Goal: Information Seeking & Learning: Learn about a topic

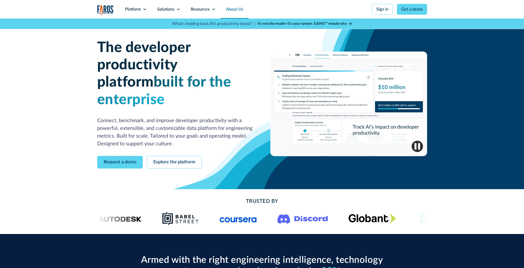
click at [241, 9] on link "About Us" at bounding box center [235, 9] width 28 height 19
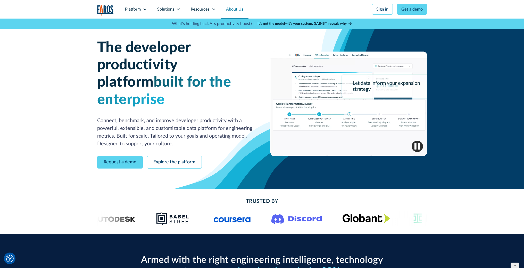
click at [234, 10] on link "About Us" at bounding box center [235, 9] width 28 height 19
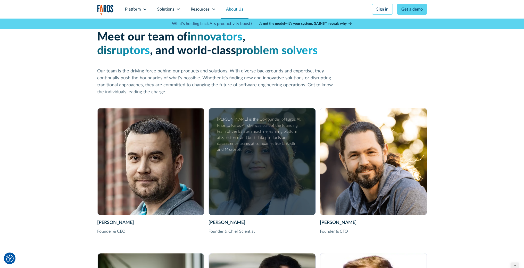
scroll to position [769, 0]
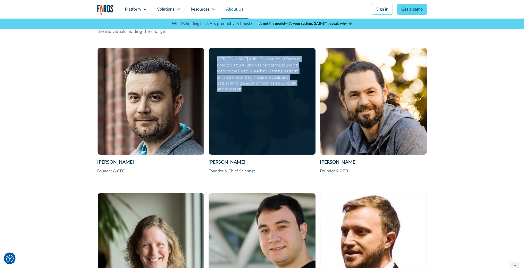
drag, startPoint x: 217, startPoint y: 59, endPoint x: 301, endPoint y: 82, distance: 86.8
click at [301, 82] on div "Shubha Nabar is the Co-founder of Faros AI. Prior to Faros AI, she was part of …" at bounding box center [261, 74] width 89 height 36
copy div "Shubha Nabar is the Co-founder of Faros AI. Prior to Faros AI, she was part of …"
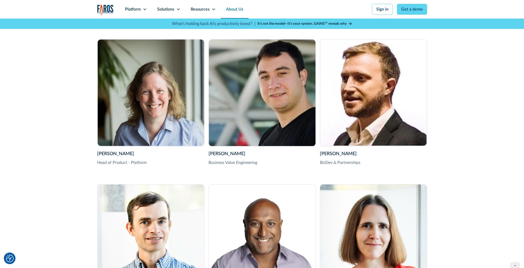
scroll to position [923, 0]
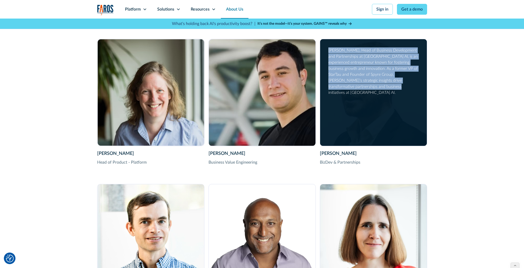
drag, startPoint x: 367, startPoint y: 87, endPoint x: 328, endPoint y: 53, distance: 52.3
click at [328, 53] on div "Dan Balter BizDev & Partnerships Dan Balter, Head of Business Development and P…" at bounding box center [373, 92] width 107 height 107
copy div "[PERSON_NAME], Head of Business Development and Partnerships at [GEOGRAPHIC_DAT…"
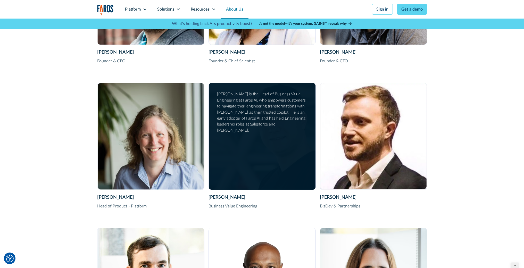
scroll to position [793, 0]
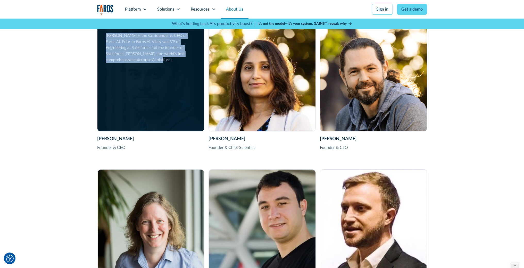
drag, startPoint x: 128, startPoint y: 61, endPoint x: 106, endPoint y: 35, distance: 34.0
click at [106, 35] on div "Vitaly Gordon is the Co-founder & CEO of Faros AI. Prior to Faros AI, Vitaly wa…" at bounding box center [150, 48] width 89 height 30
copy div "Vitaly Gordon is the Co-founder & CEO of Faros AI. Prior to Faros AI, Vitaly wa…"
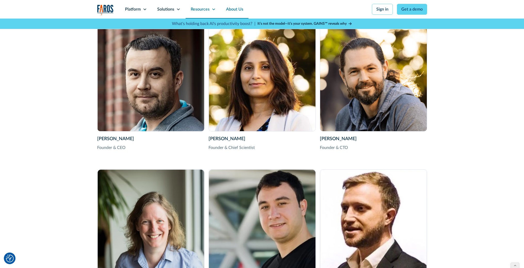
click at [214, 10] on icon at bounding box center [214, 9] width 4 height 4
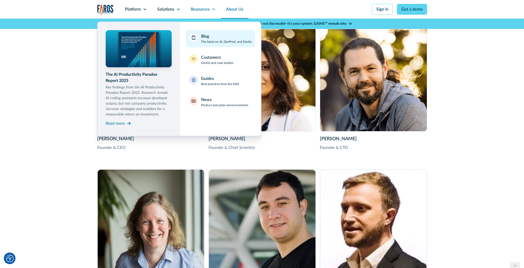
click at [217, 42] on p "The latest on AI, DevProd, and DevEx" at bounding box center [226, 41] width 51 height 5
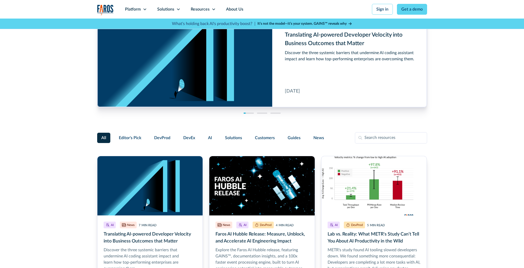
scroll to position [49, 0]
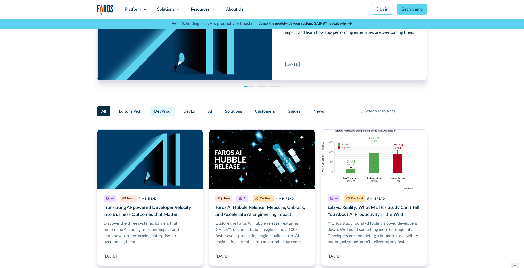
click at [160, 112] on span "DevProd" at bounding box center [162, 111] width 16 height 6
click at [149, 109] on input "DevProd" at bounding box center [149, 109] width 0 height 0
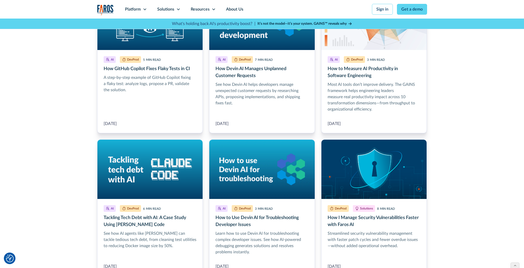
scroll to position [341, 0]
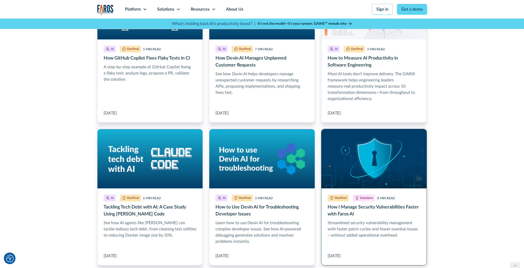
click at [356, 208] on link "How I Manage Security Vulnerabilities Faster with Faros AI" at bounding box center [374, 197] width 106 height 137
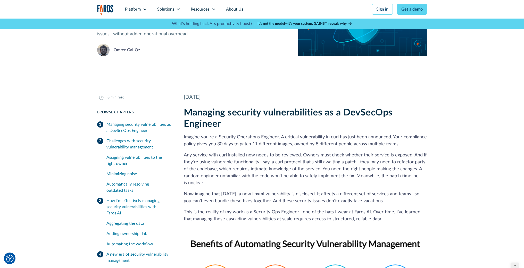
scroll to position [69, 0]
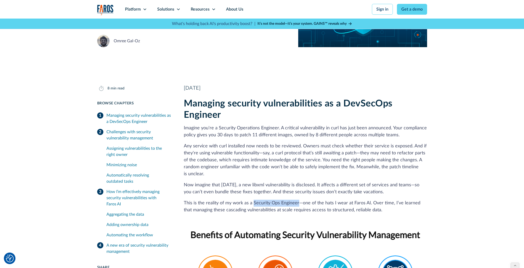
drag, startPoint x: 253, startPoint y: 203, endPoint x: 297, endPoint y: 202, distance: 44.6
click at [297, 202] on p "This is the reality of my work as a Security Ops Engineer—one of the hats I wea…" at bounding box center [305, 207] width 243 height 14
copy p "Security Ops Engineer"
click at [261, 204] on p "This is the reality of my work as a Security Ops Engineer—one of the hats I wea…" at bounding box center [305, 207] width 243 height 14
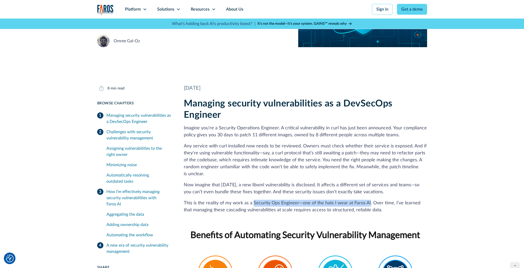
drag, startPoint x: 252, startPoint y: 204, endPoint x: 368, endPoint y: 201, distance: 115.3
click at [368, 201] on p "This is the reality of my work as a Security Ops Engineer—one of the hats I wea…" at bounding box center [305, 207] width 243 height 14
copy p "Security Ops Engineer—one of the hats I wear at Faros AI"
click at [232, 11] on link "About Us" at bounding box center [235, 9] width 28 height 19
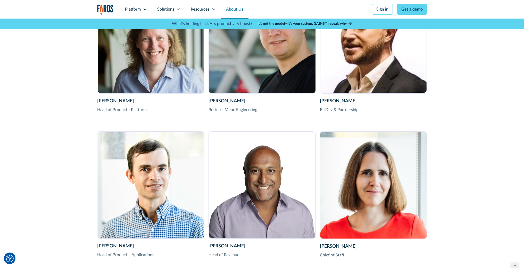
scroll to position [979, 0]
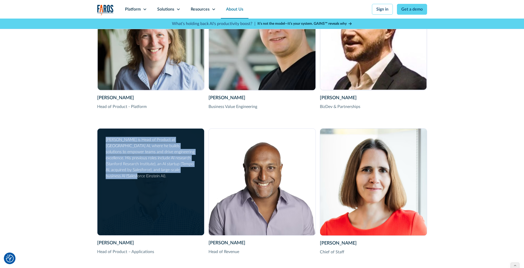
drag, startPoint x: 187, startPoint y: 170, endPoint x: 102, endPoint y: 140, distance: 90.0
click at [102, 140] on div "[PERSON_NAME] Head of Product – Applications [PERSON_NAME] is Head of Product a…" at bounding box center [150, 182] width 107 height 106
copy div "Thierry is Head of Product at Faros AI, where he builds solutions to empower te…"
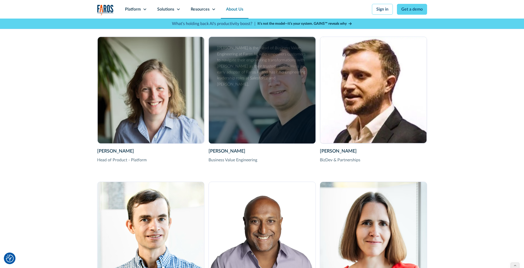
scroll to position [873, 0]
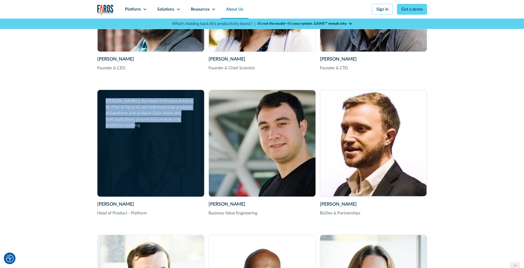
drag, startPoint x: 145, startPoint y: 128, endPoint x: 103, endPoint y: 102, distance: 49.6
click at [103, 102] on div "Sara Asher Head of Product - Platform Sara Asher is the Head of Product at Faro…" at bounding box center [150, 143] width 107 height 107
copy div "Sara Asher is the Head of Product at Faros AI. Prior to Faros AI, she held lead…"
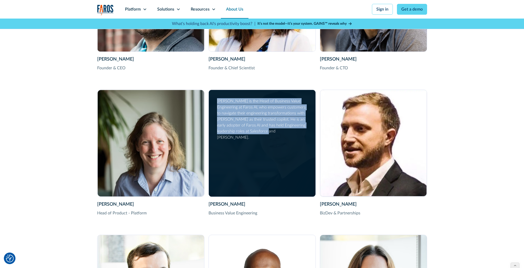
drag, startPoint x: 269, startPoint y: 131, endPoint x: 218, endPoint y: 104, distance: 57.9
click at [218, 104] on div "Thomas Gerber is the Head of Business Value Engineering at Faros AI, who empowe…" at bounding box center [261, 119] width 89 height 42
copy div "Thomas Gerber is the Head of Business Value Engineering at Faros AI, who empowe…"
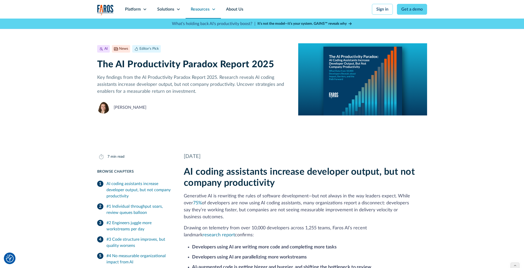
click at [214, 10] on icon at bounding box center [214, 9] width 4 height 4
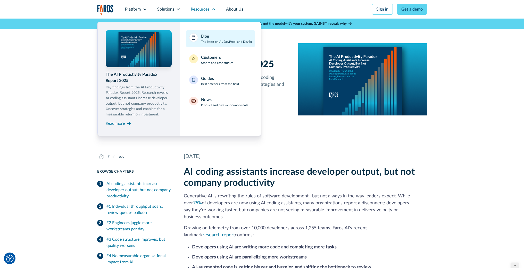
click at [212, 43] on p "The latest on AI, DevProd, and DevEx" at bounding box center [226, 41] width 51 height 5
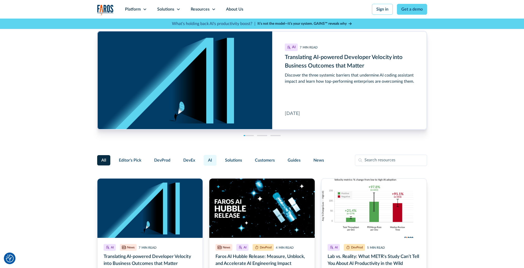
click at [208, 162] on span "AI" at bounding box center [210, 160] width 4 height 6
click at [203, 158] on input "AI" at bounding box center [203, 158] width 0 height 0
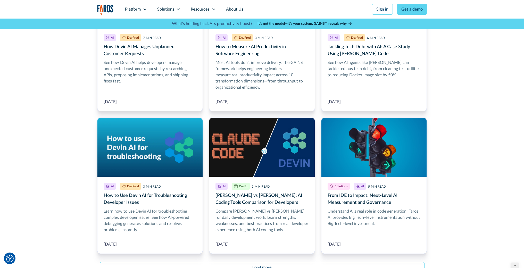
scroll to position [536, 0]
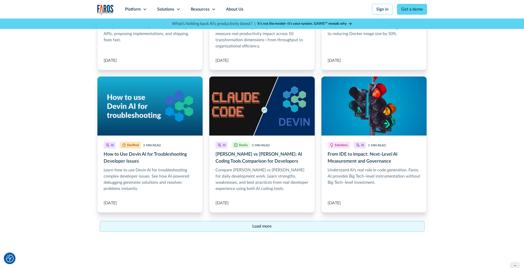
click at [273, 225] on link "Load more" at bounding box center [262, 226] width 325 height 11
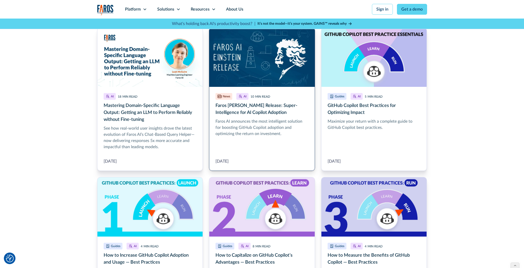
scroll to position [889, 0]
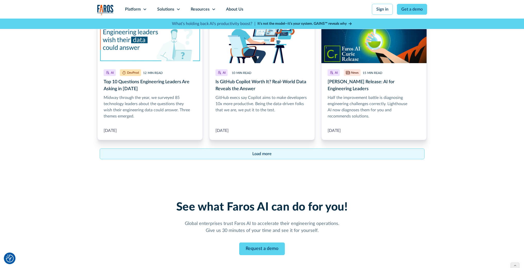
click at [260, 151] on div "Load more" at bounding box center [261, 154] width 19 height 6
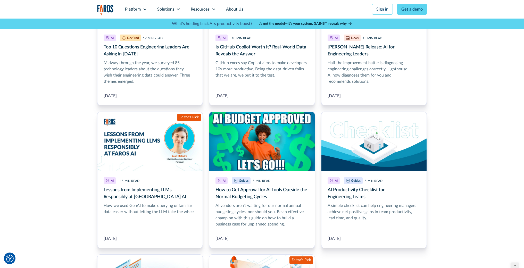
scroll to position [1224, 0]
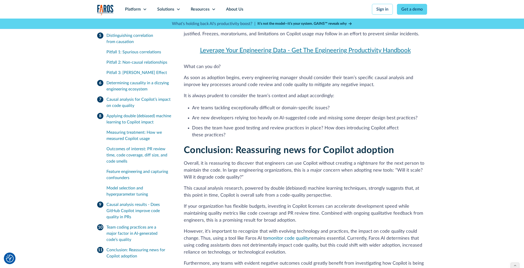
scroll to position [4146, 0]
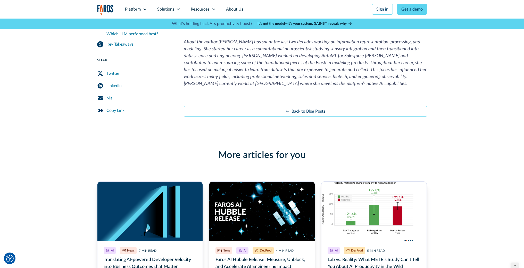
scroll to position [1632, 0]
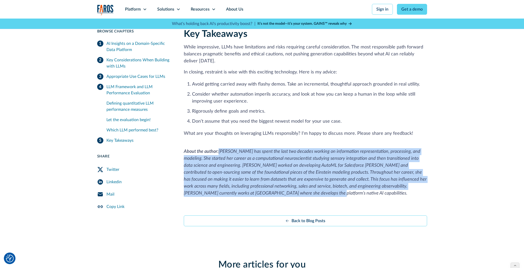
drag, startPoint x: 274, startPoint y: 182, endPoint x: 219, endPoint y: 146, distance: 65.7
click at [219, 146] on p "About the author: Leah McGuire has spent the last two decades working on inform…" at bounding box center [305, 169] width 243 height 56
copy em "Leah McGuire has spent the last two decades working on information representati…"
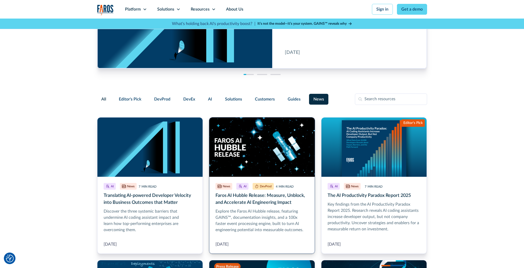
scroll to position [100, 0]
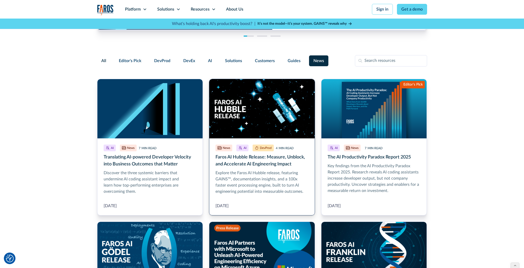
click at [242, 188] on link "Faros AI Hubble Release: Measure, Unblock, and Accelerate AI Engineering Impact" at bounding box center [262, 147] width 106 height 137
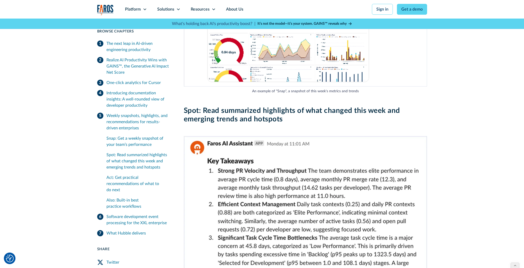
scroll to position [1748, 0]
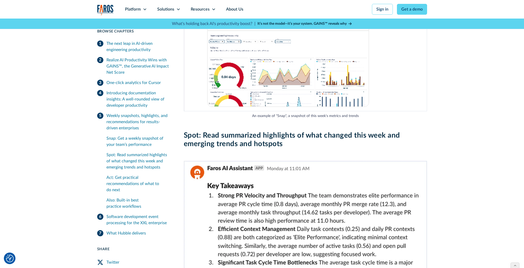
click at [291, 113] on figcaption "An example of "Snap", a snapshot of this week's metrics and trends" at bounding box center [305, 115] width 243 height 5
copy figcaption "An example of "Snap", a snapshot of this week's metrics and trends"
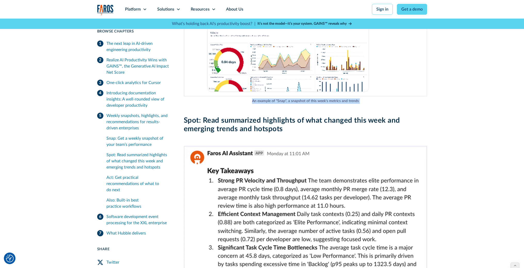
scroll to position [1740, 0]
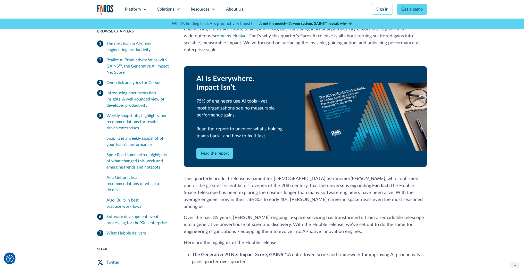
scroll to position [409, 0]
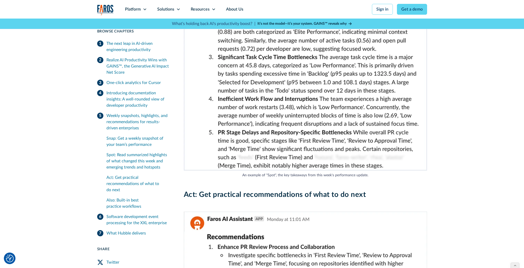
scroll to position [1770, 0]
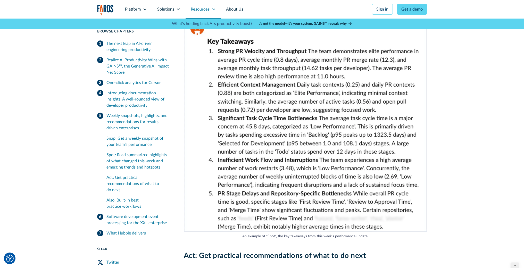
click at [211, 13] on div "Resources" at bounding box center [203, 9] width 35 height 19
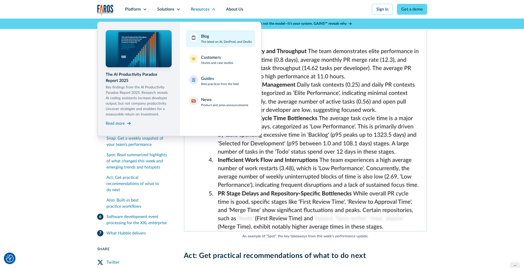
click at [212, 41] on p "The latest on AI, DevProd, and DevEx" at bounding box center [226, 41] width 51 height 5
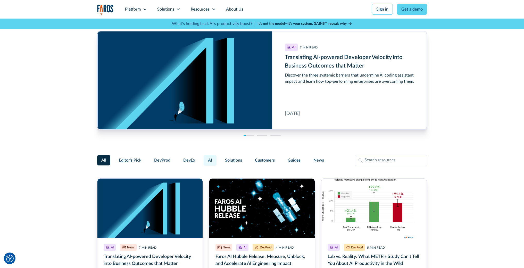
click at [208, 162] on span "AI" at bounding box center [210, 160] width 4 height 6
click at [203, 158] on input "AI" at bounding box center [203, 158] width 0 height 0
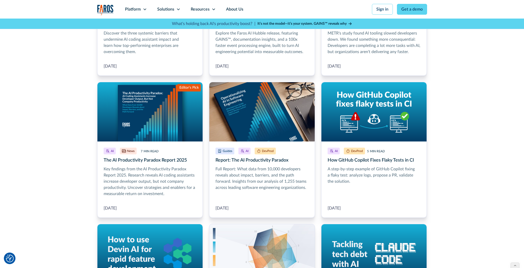
scroll to position [338, 0]
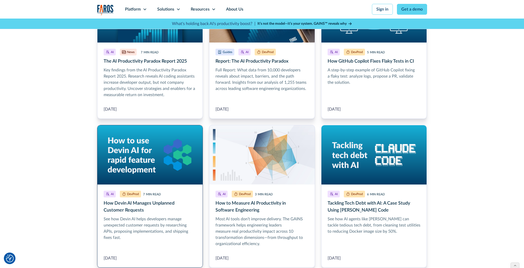
click at [169, 205] on link "How Devin AI Manages Unplanned Customer Requests" at bounding box center [150, 196] width 106 height 143
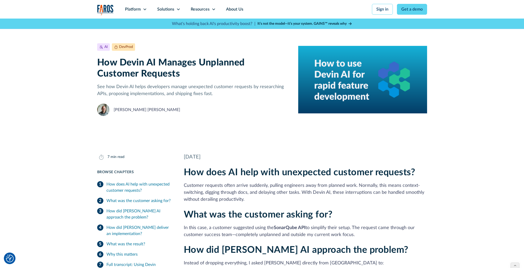
click at [139, 110] on div "[PERSON_NAME] [PERSON_NAME]" at bounding box center [147, 110] width 67 height 6
click at [104, 110] on img at bounding box center [103, 110] width 12 height 12
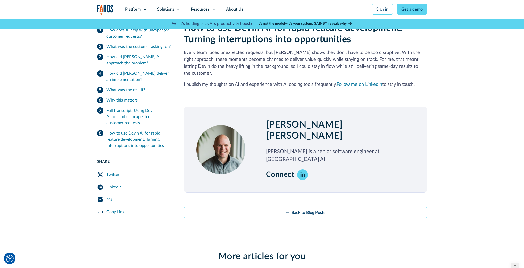
scroll to position [859, 0]
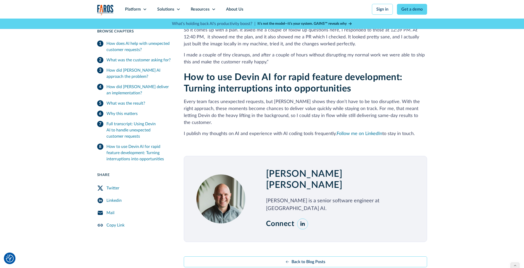
click at [305, 221] on icon at bounding box center [303, 224] width 6 height 6
click at [213, 10] on icon at bounding box center [214, 9] width 4 height 4
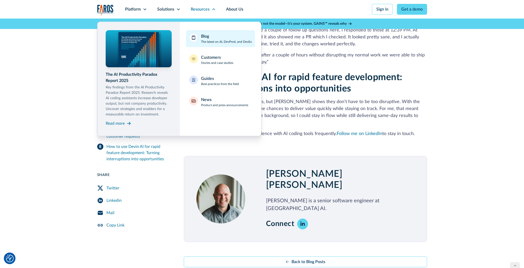
click at [210, 42] on p "The latest on AI, DevProd, and DevEx" at bounding box center [226, 41] width 51 height 5
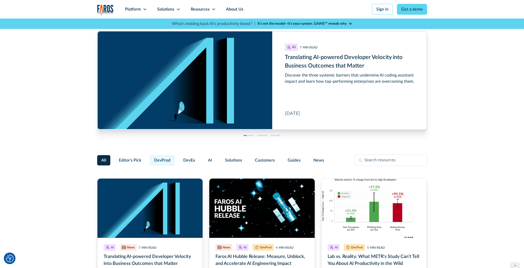
click at [163, 160] on span "DevProd" at bounding box center [162, 160] width 16 height 6
click at [149, 158] on input "DevProd" at bounding box center [149, 158] width 0 height 0
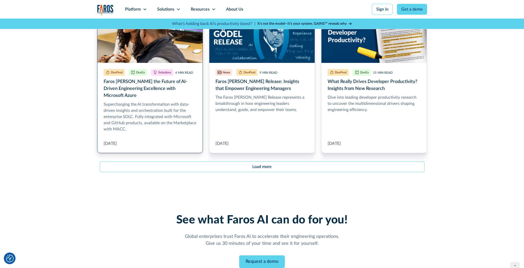
scroll to position [548, 0]
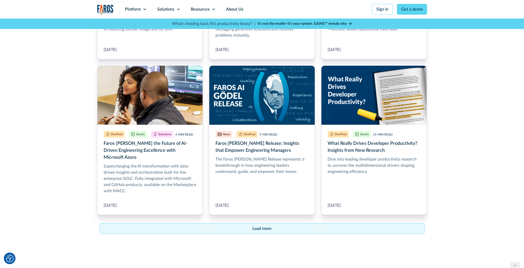
click at [260, 224] on link "Load more" at bounding box center [262, 228] width 325 height 11
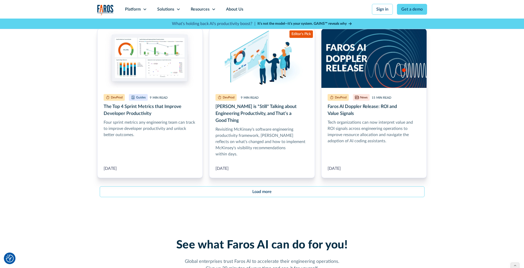
scroll to position [1228, 0]
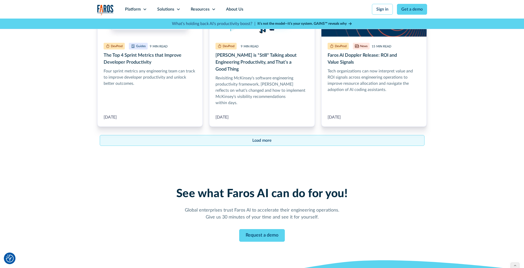
click at [252, 137] on div "Load more" at bounding box center [261, 140] width 19 height 6
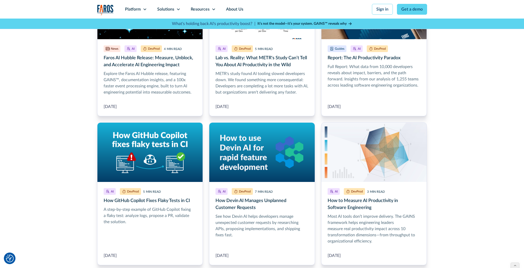
scroll to position [10, 0]
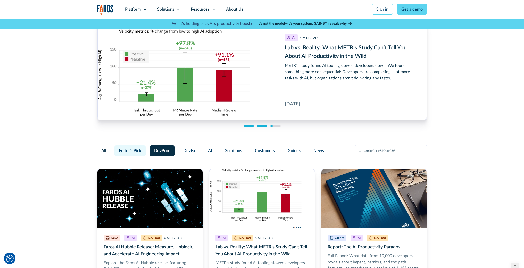
click at [125, 151] on span "Editor's Pick" at bounding box center [130, 151] width 22 height 6
click at [114, 149] on input "Editor's Pick" at bounding box center [114, 149] width 0 height 0
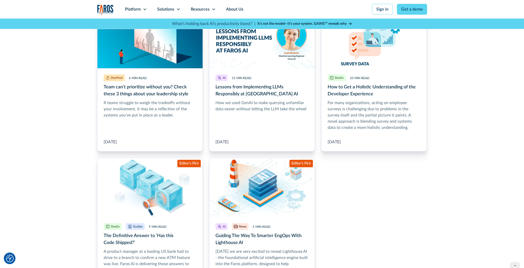
scroll to position [421, 0]
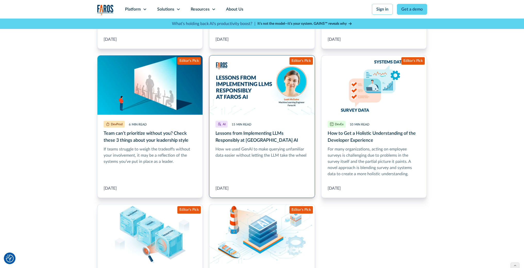
click at [226, 144] on link "Lessons from Implementing LLMs Responsibly at Faros AI" at bounding box center [262, 126] width 106 height 143
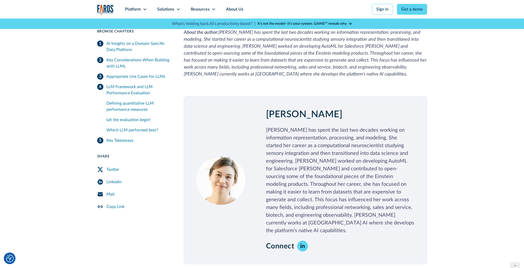
scroll to position [1755, 0]
